Goal: Task Accomplishment & Management: Manage account settings

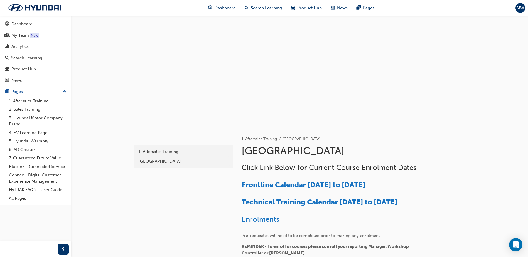
click at [514, 7] on div "Dashboard Search Learning Product Hub News Pages MW" at bounding box center [264, 8] width 528 height 16
click at [520, 9] on span "MW" at bounding box center [520, 8] width 8 height 6
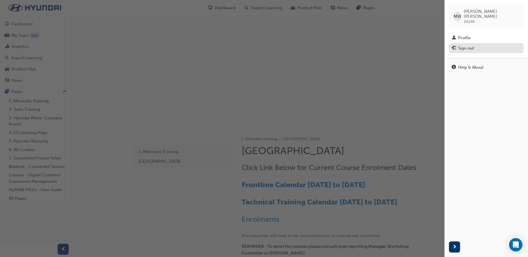
click at [472, 45] on div "Sign out" at bounding box center [466, 48] width 16 height 6
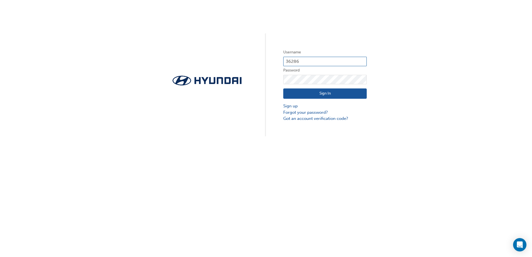
click at [322, 60] on input "36286" at bounding box center [324, 61] width 83 height 9
type input "30257"
click at [314, 92] on button "Sign In" at bounding box center [324, 93] width 83 height 11
